Goal: Use online tool/utility: Utilize a website feature to perform a specific function

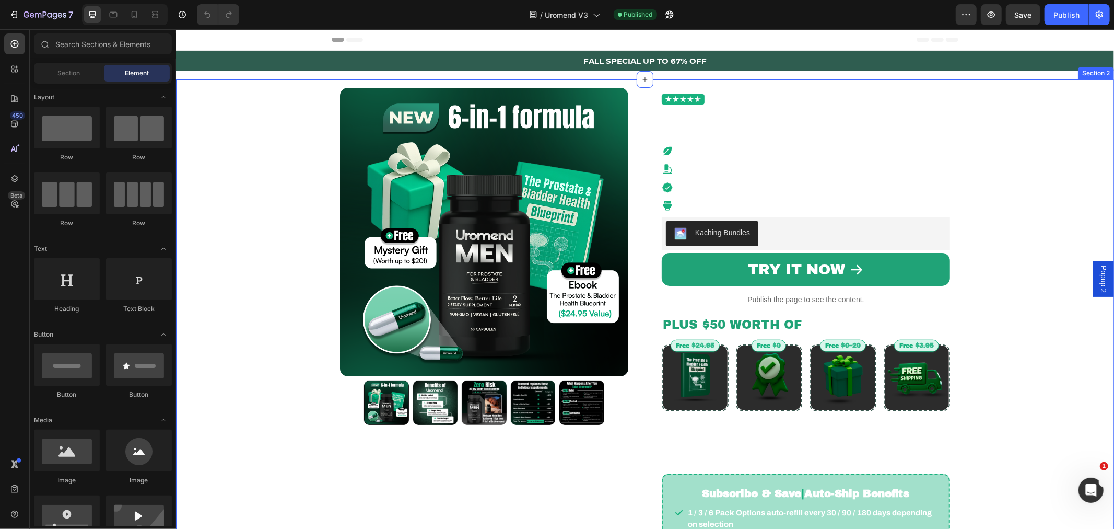
click at [228, 224] on div "Product Images Row Trusted by 23,000+ Men Custom Code Natural Bladder Support H…" at bounding box center [644, 351] width 923 height 545
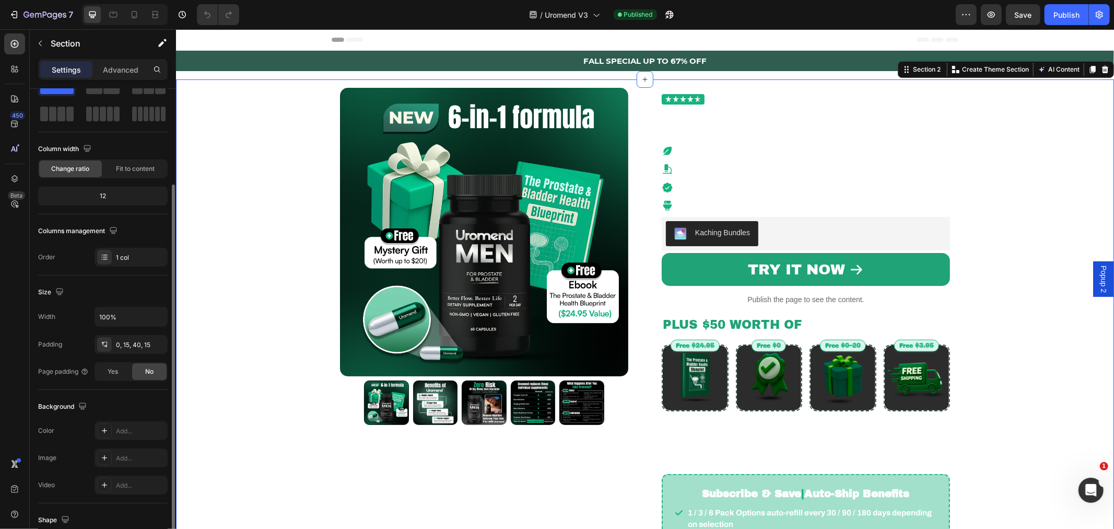
scroll to position [168, 0]
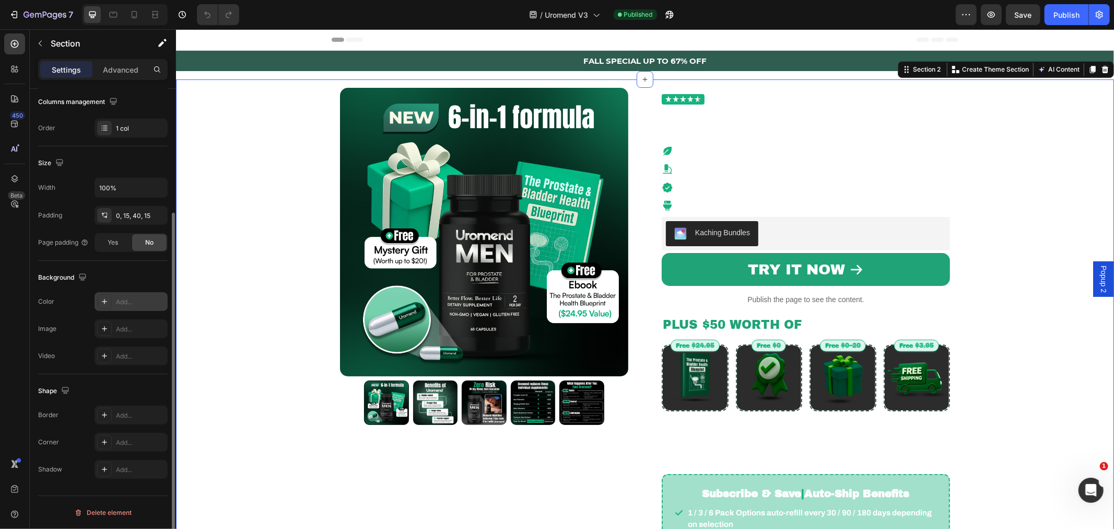
click at [118, 309] on div "Add..." at bounding box center [131, 301] width 73 height 19
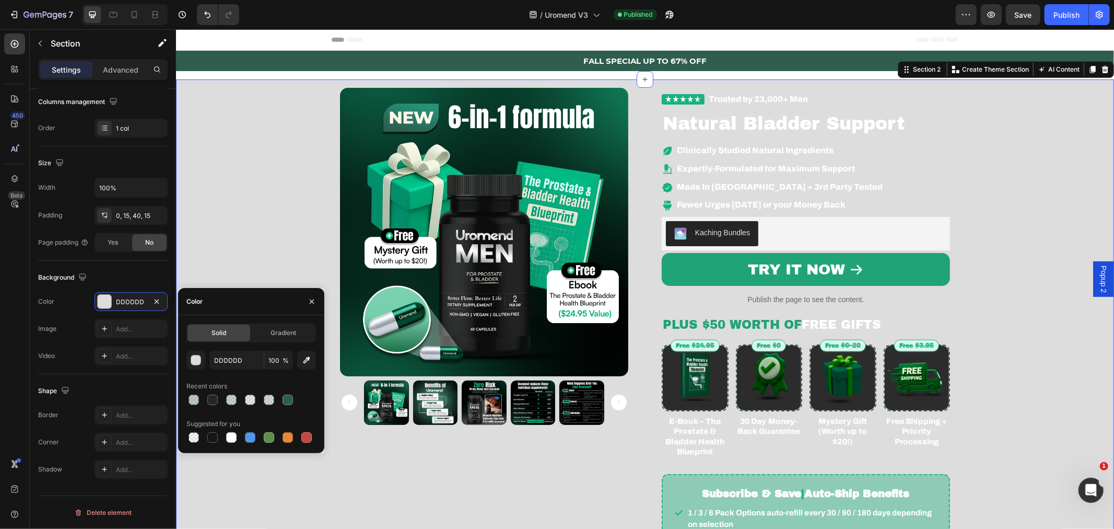
click at [239, 206] on div "Product Images Row Trusted by 23,000+ Men Custom Code Natural Bladder Support H…" at bounding box center [644, 351] width 923 height 545
click at [305, 303] on button "button" at bounding box center [312, 301] width 17 height 17
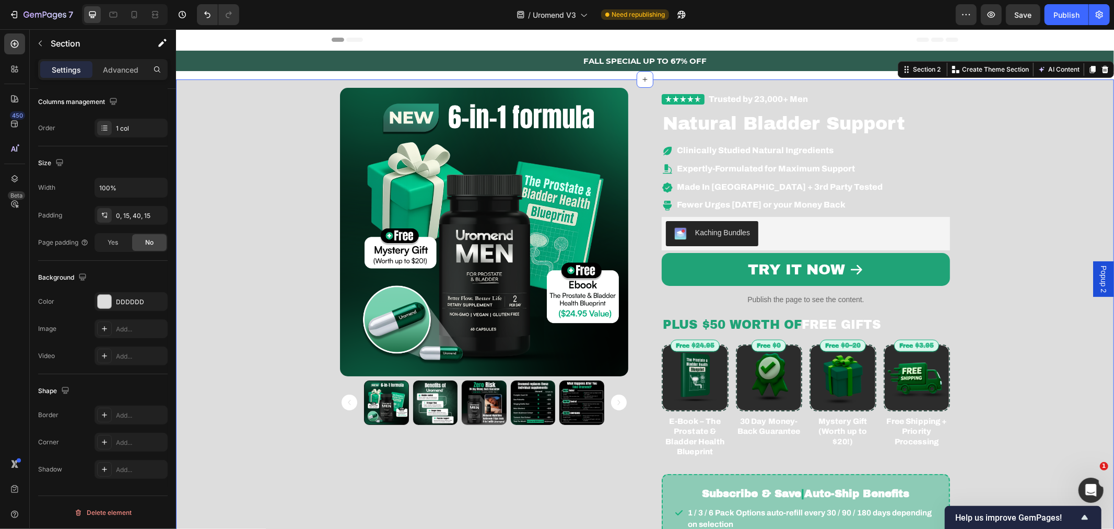
click at [255, 183] on div "Product Images Row Trusted by 23,000+ Men Custom Code Natural Bladder Support H…" at bounding box center [644, 351] width 923 height 545
click at [159, 299] on icon "button" at bounding box center [157, 301] width 8 height 8
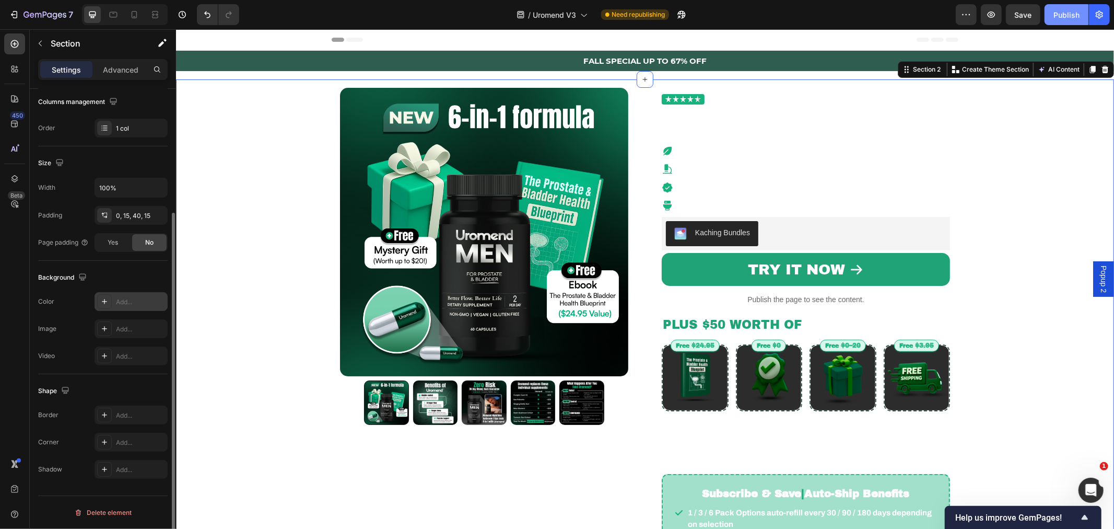
click at [1047, 16] on button "Publish" at bounding box center [1067, 14] width 44 height 21
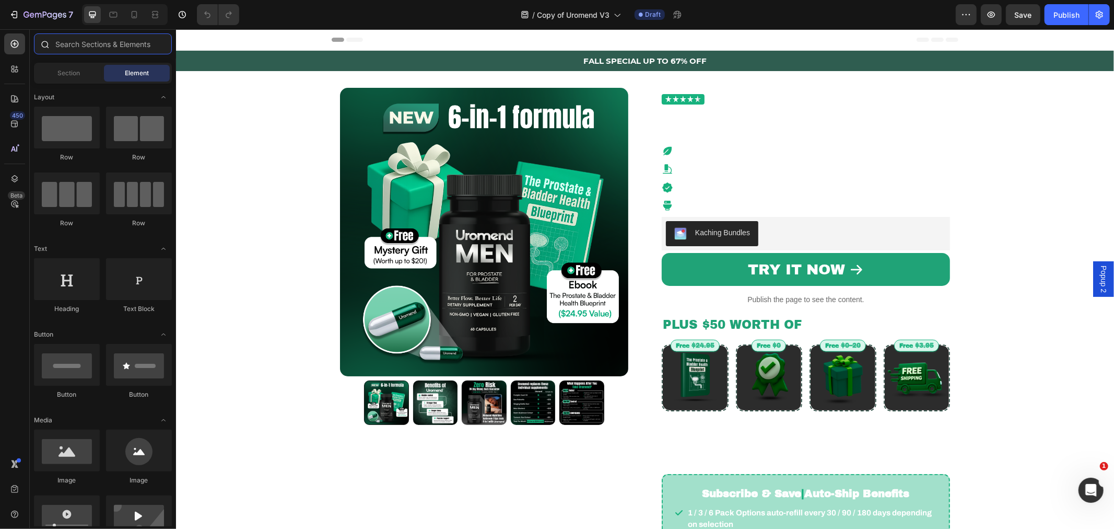
click at [86, 38] on input "text" at bounding box center [103, 43] width 138 height 21
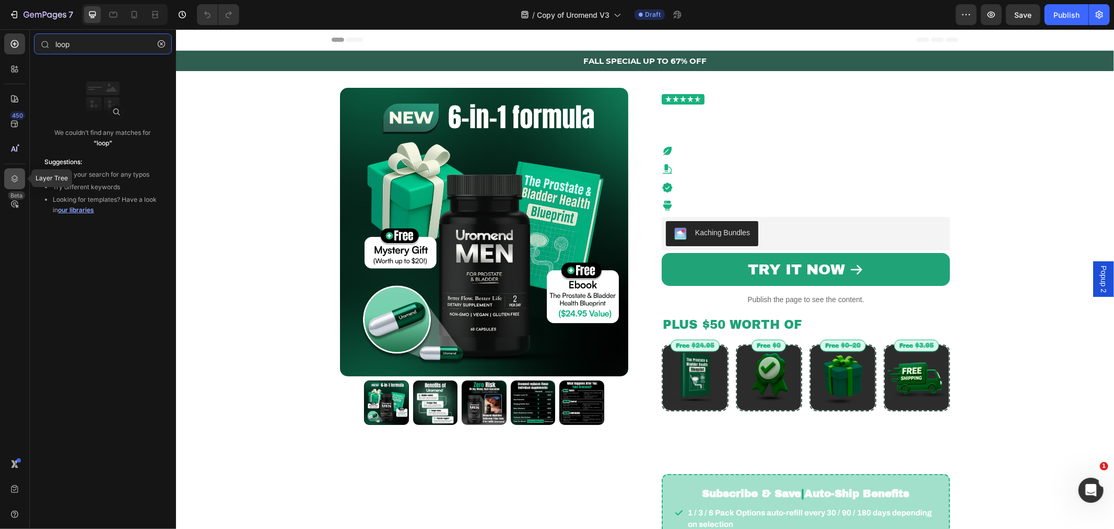
type input "loop"
click at [16, 181] on icon at bounding box center [14, 178] width 10 height 10
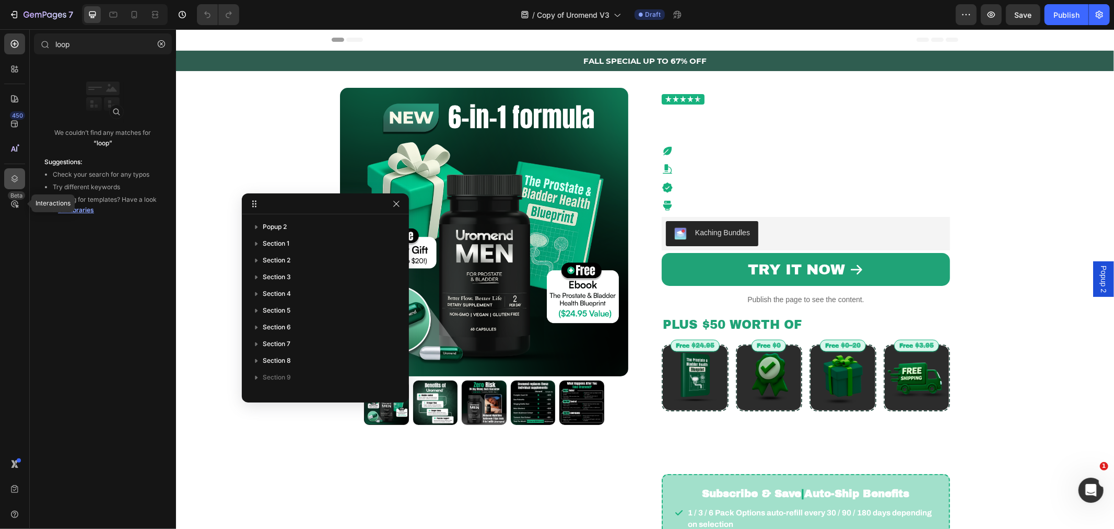
click at [17, 179] on icon at bounding box center [14, 178] width 7 height 7
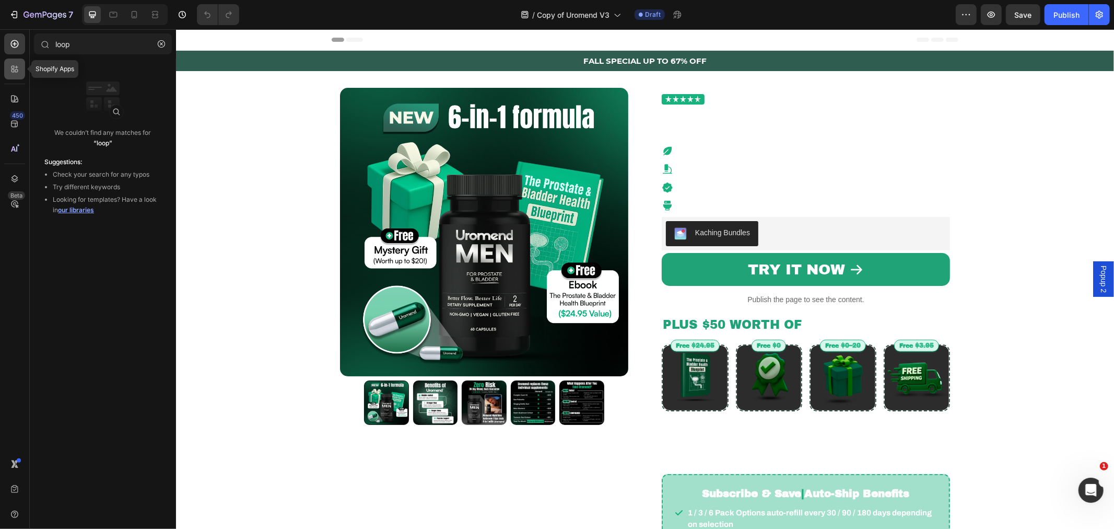
click at [12, 71] on icon at bounding box center [14, 69] width 10 height 10
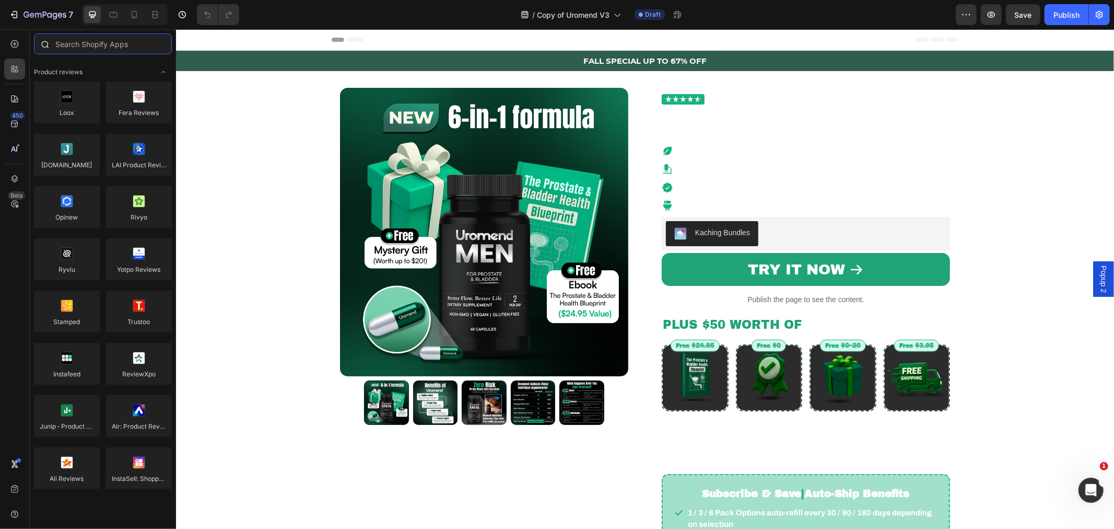
click at [93, 37] on input "text" at bounding box center [103, 43] width 138 height 21
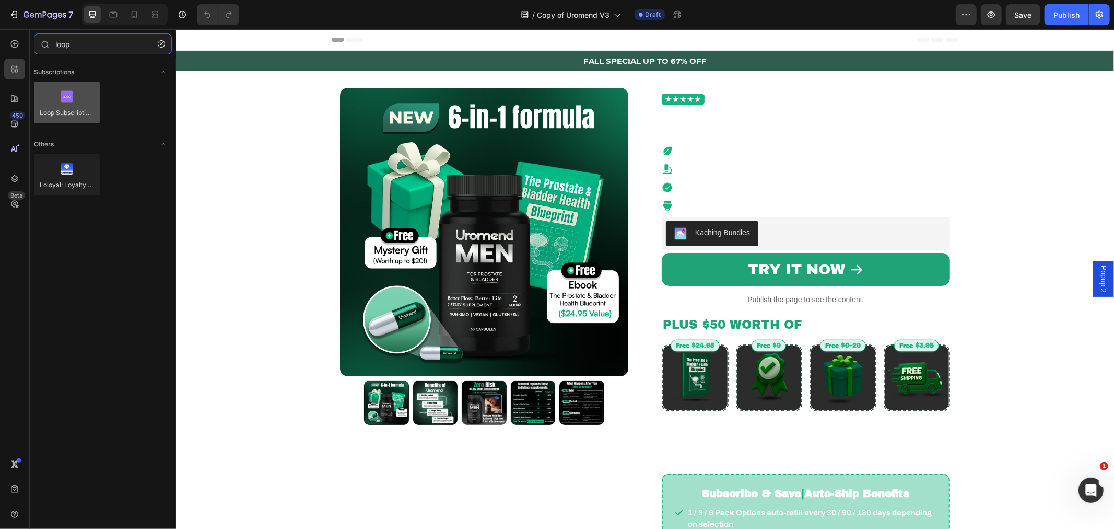
type input "loop"
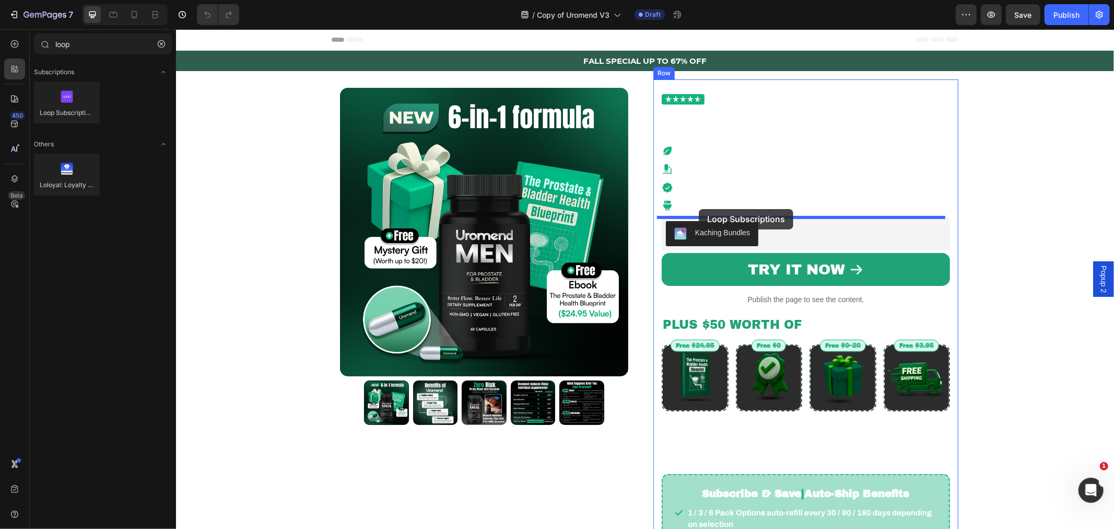
drag, startPoint x: 244, startPoint y: 144, endPoint x: 698, endPoint y: 208, distance: 459.0
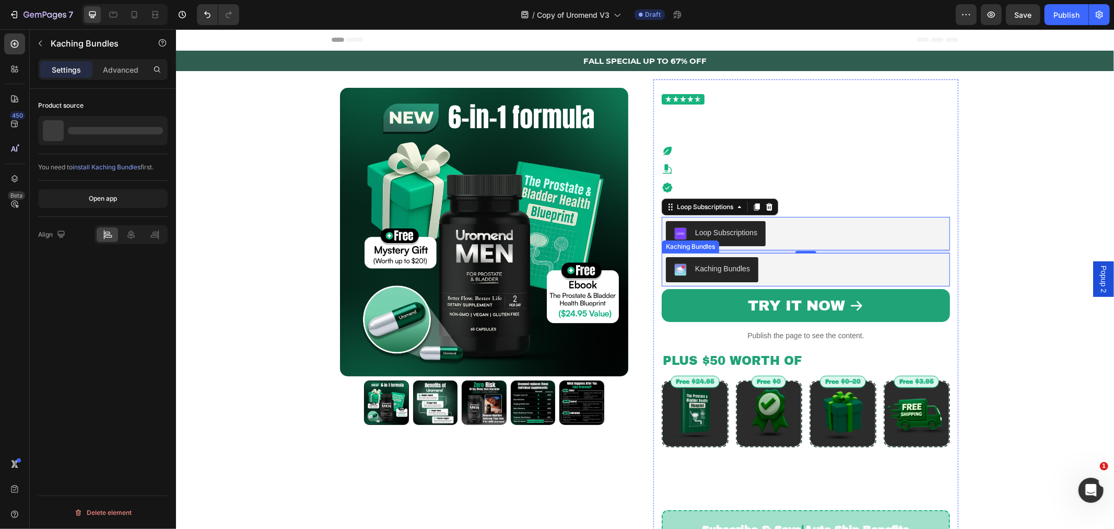
click at [786, 273] on div "Kaching Bundles" at bounding box center [806, 269] width 280 height 25
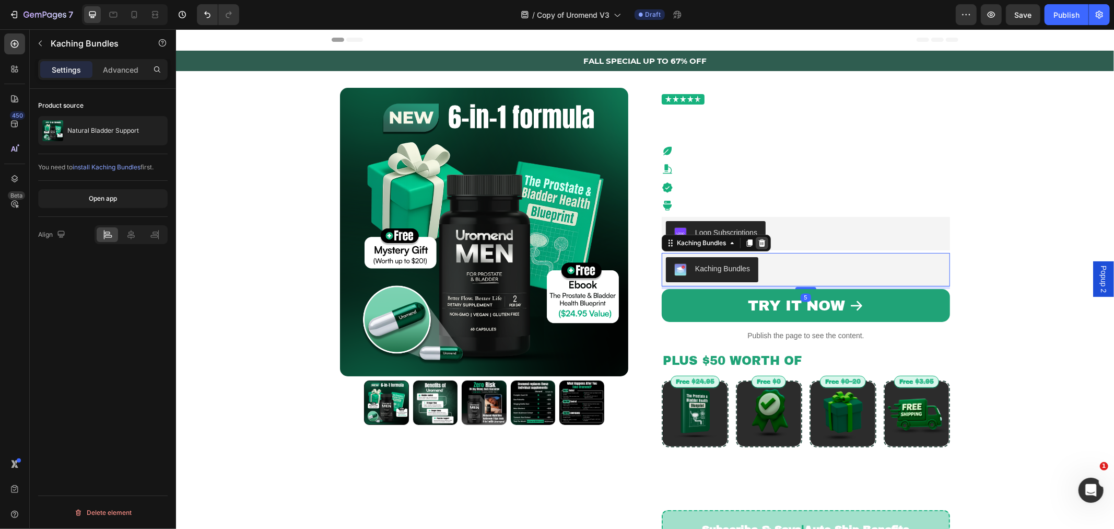
click at [759, 243] on icon at bounding box center [762, 242] width 7 height 7
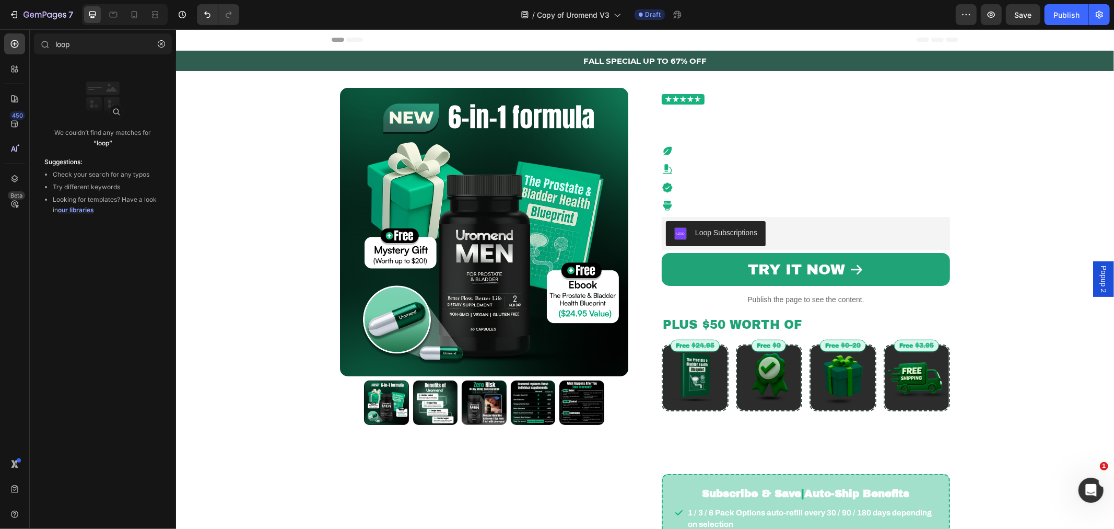
click at [781, 238] on div "Loop Subscriptions" at bounding box center [806, 232] width 280 height 25
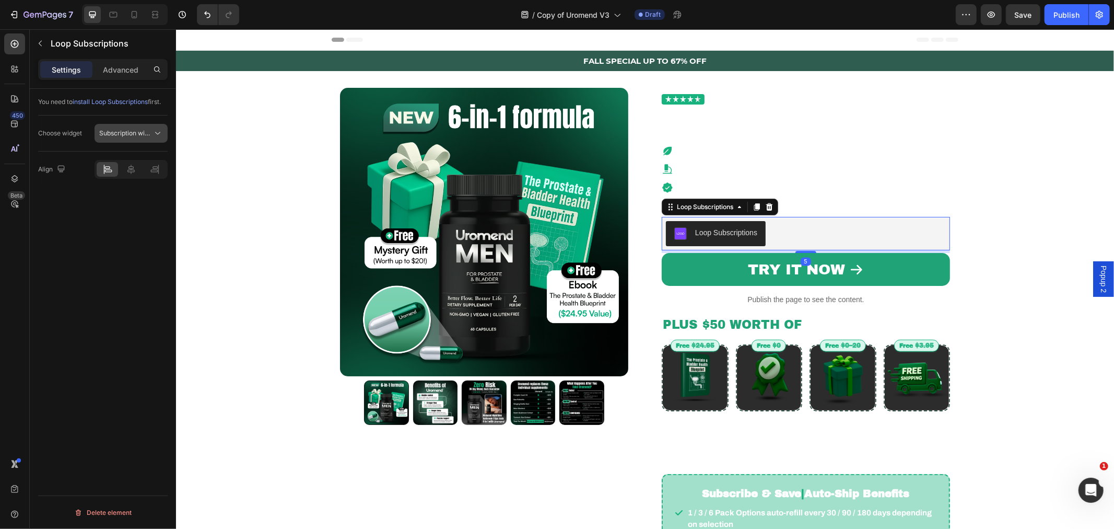
click at [123, 138] on div "Subscription widget" at bounding box center [131, 133] width 64 height 10
click at [129, 202] on div "You need to install Loop Subscriptions first. Choose widget Subscription widget…" at bounding box center [103, 324] width 146 height 470
click at [766, 204] on icon at bounding box center [769, 206] width 7 height 7
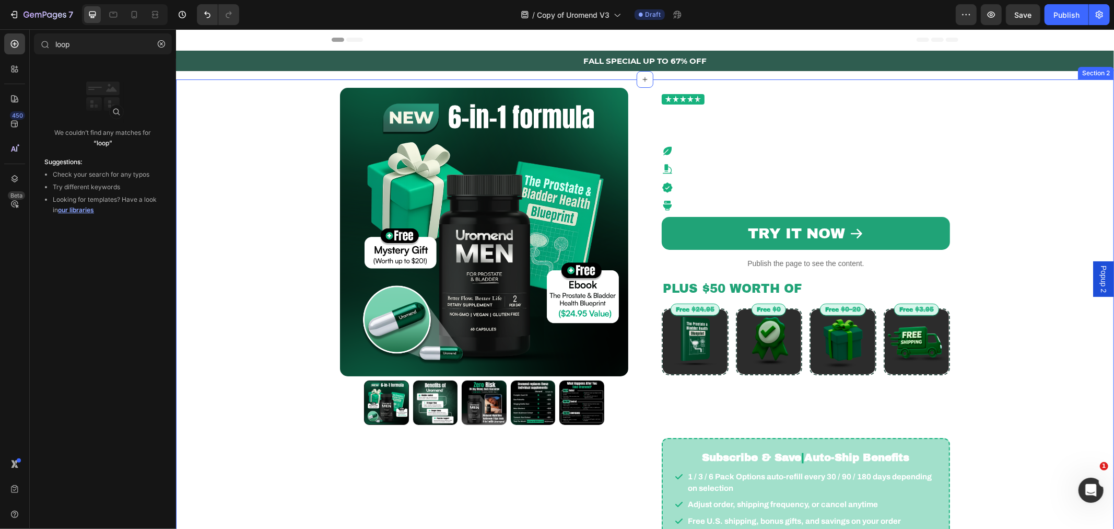
click at [264, 144] on div "Product Images Row Trusted by 23,000+ Men Custom Code Natural Bladder Support H…" at bounding box center [644, 333] width 923 height 509
